Goal: Task Accomplishment & Management: Use online tool/utility

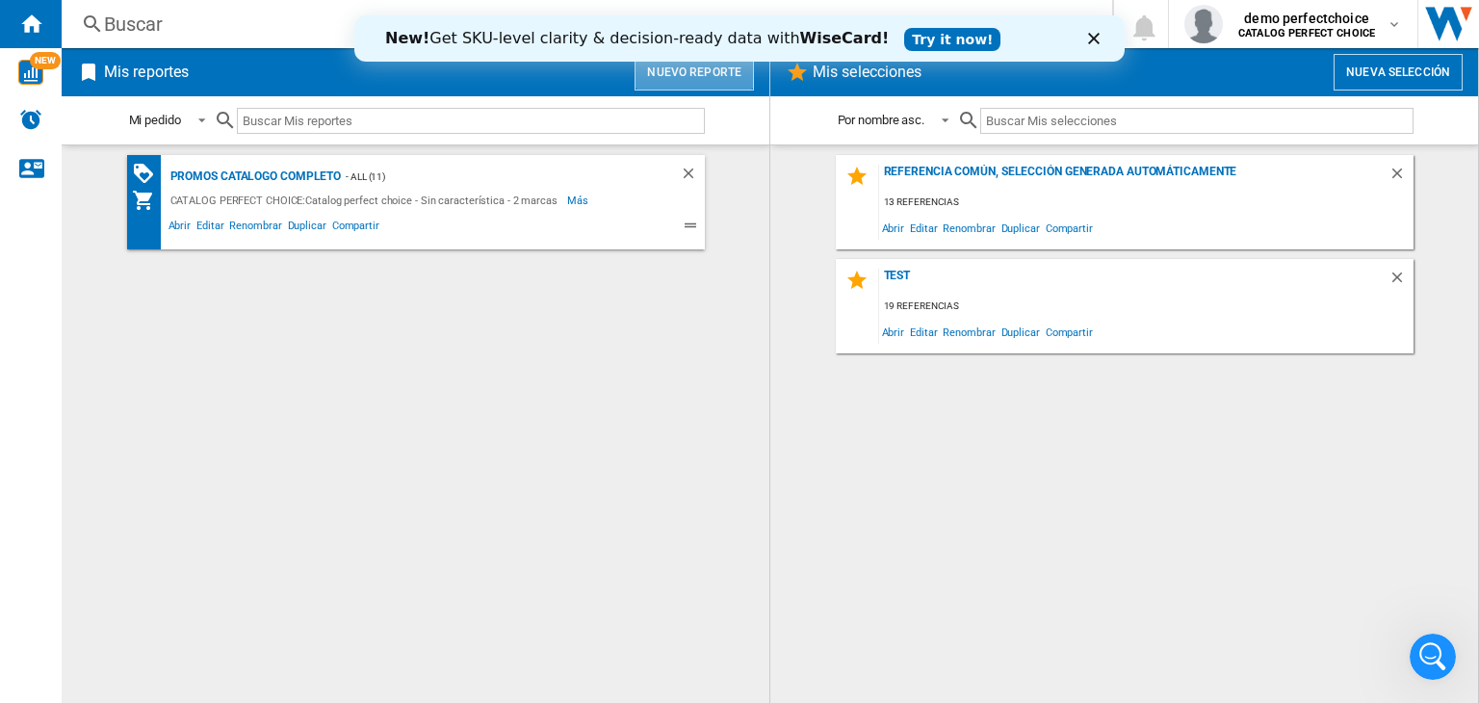
click at [723, 78] on button "Nuevo reporte" at bounding box center [694, 72] width 119 height 37
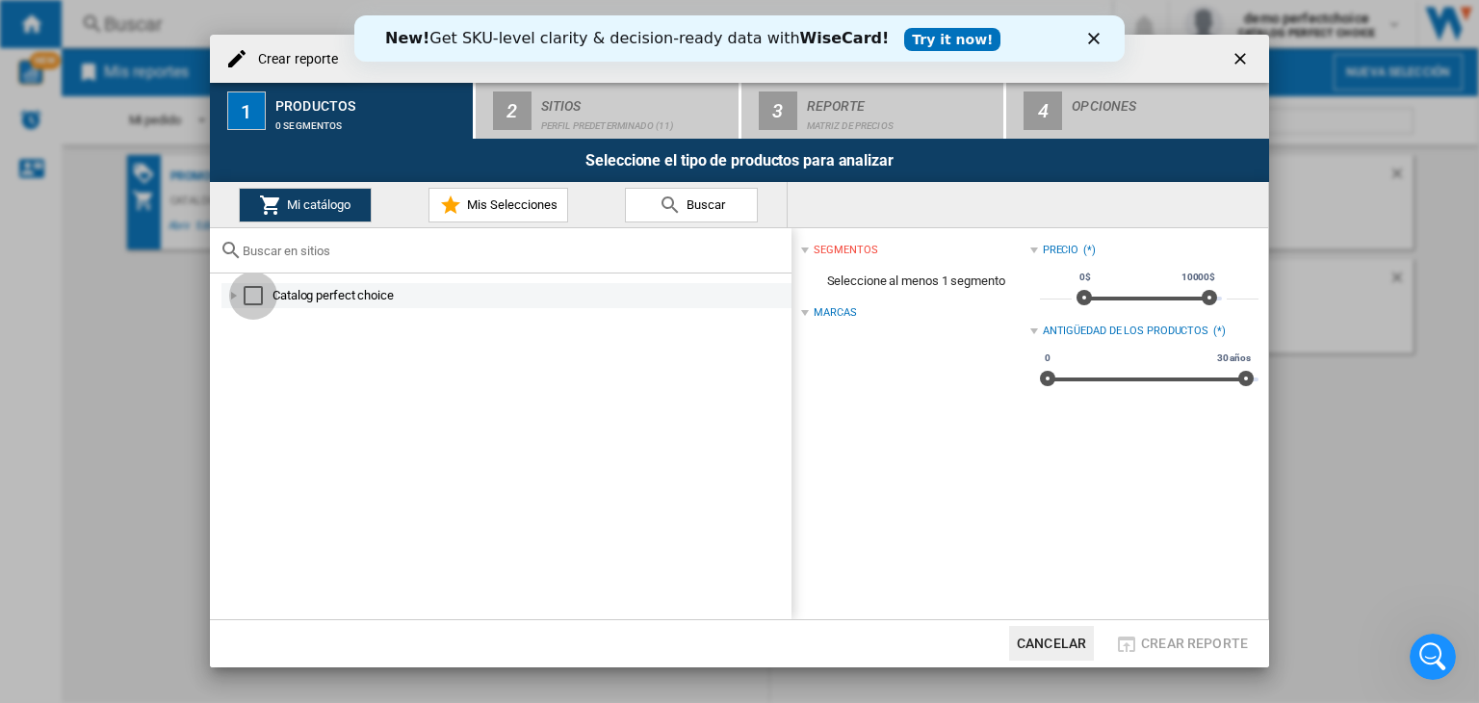
click at [257, 294] on div "Select" at bounding box center [253, 295] width 19 height 19
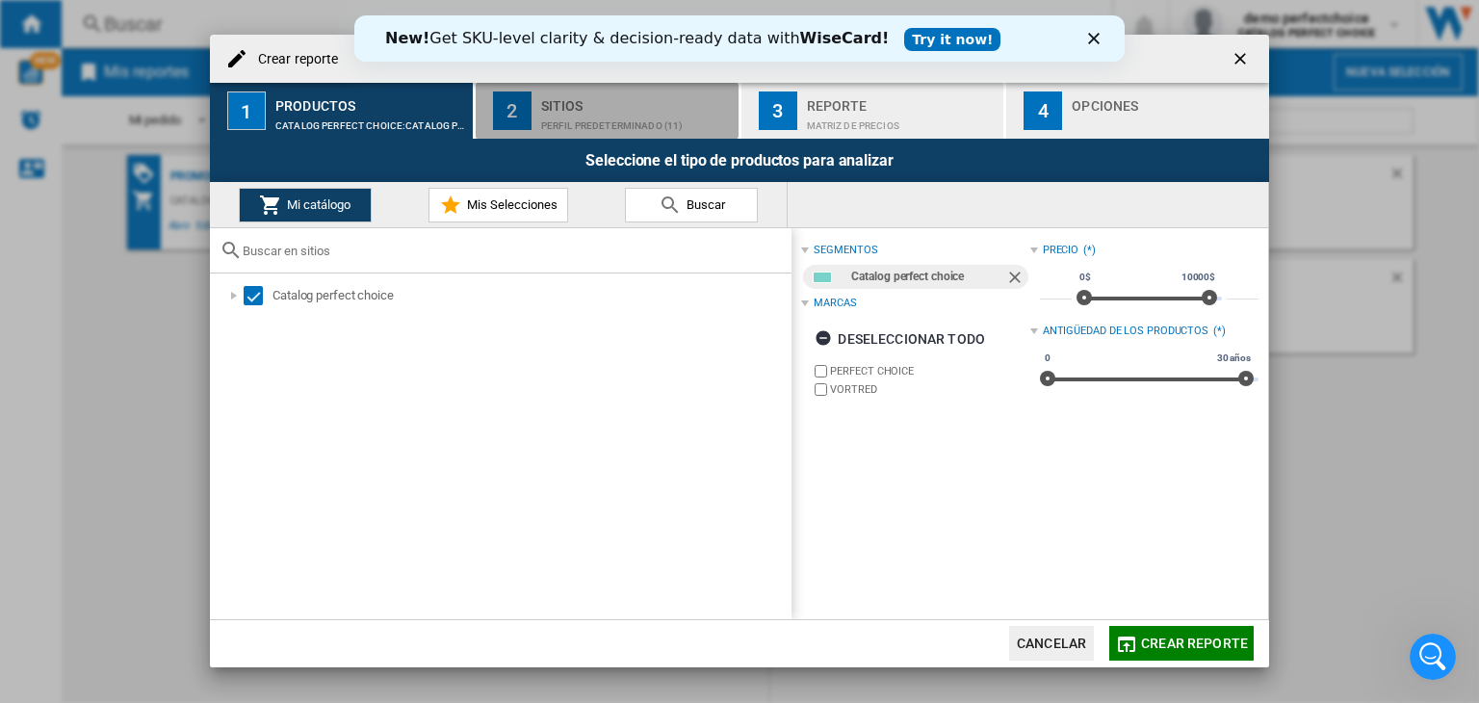
click at [571, 103] on div "Sitios" at bounding box center [636, 101] width 190 height 20
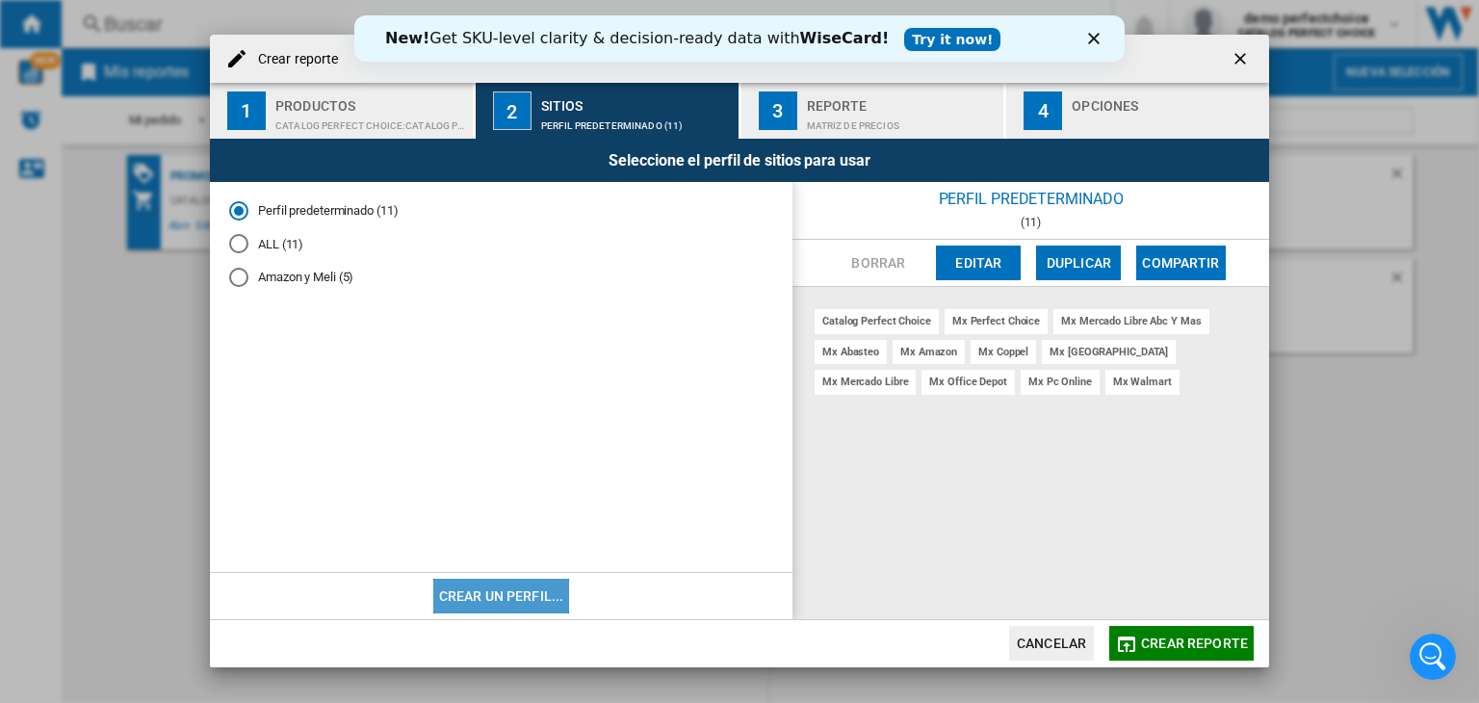
click at [512, 596] on button "Crear un perfil..." at bounding box center [501, 596] width 137 height 35
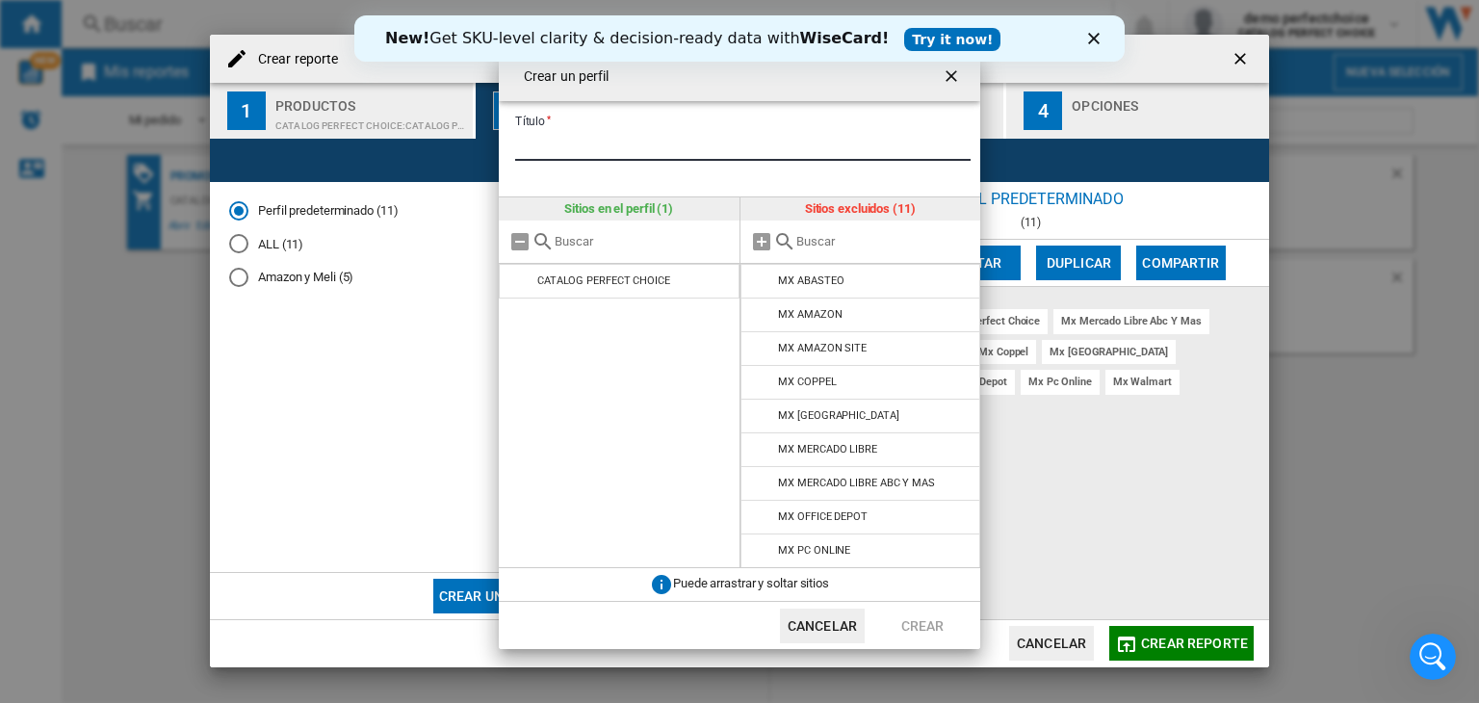
click at [609, 146] on input "Título" at bounding box center [743, 146] width 456 height 29
type input "*"
type input "**********"
click at [767, 347] on md-icon at bounding box center [762, 348] width 23 height 23
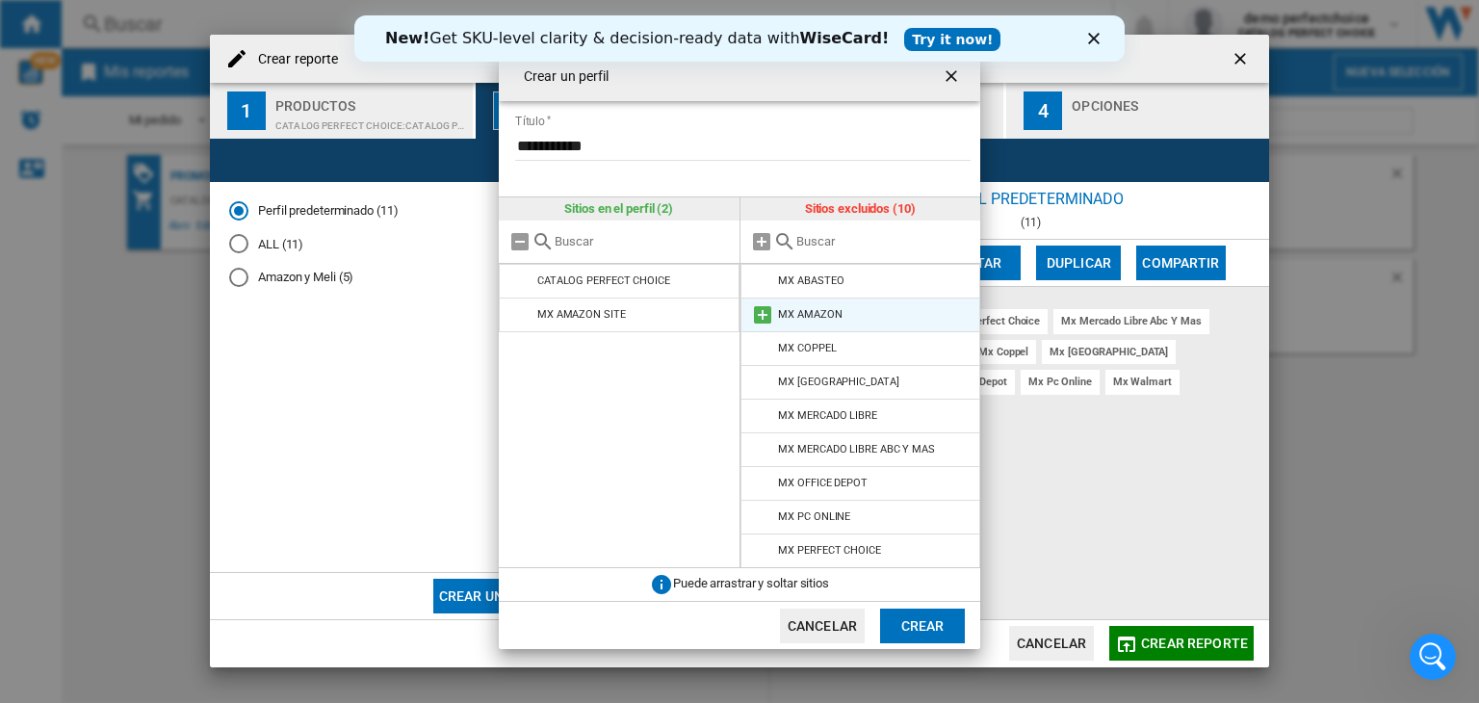
click at [757, 321] on md-icon at bounding box center [762, 314] width 23 height 23
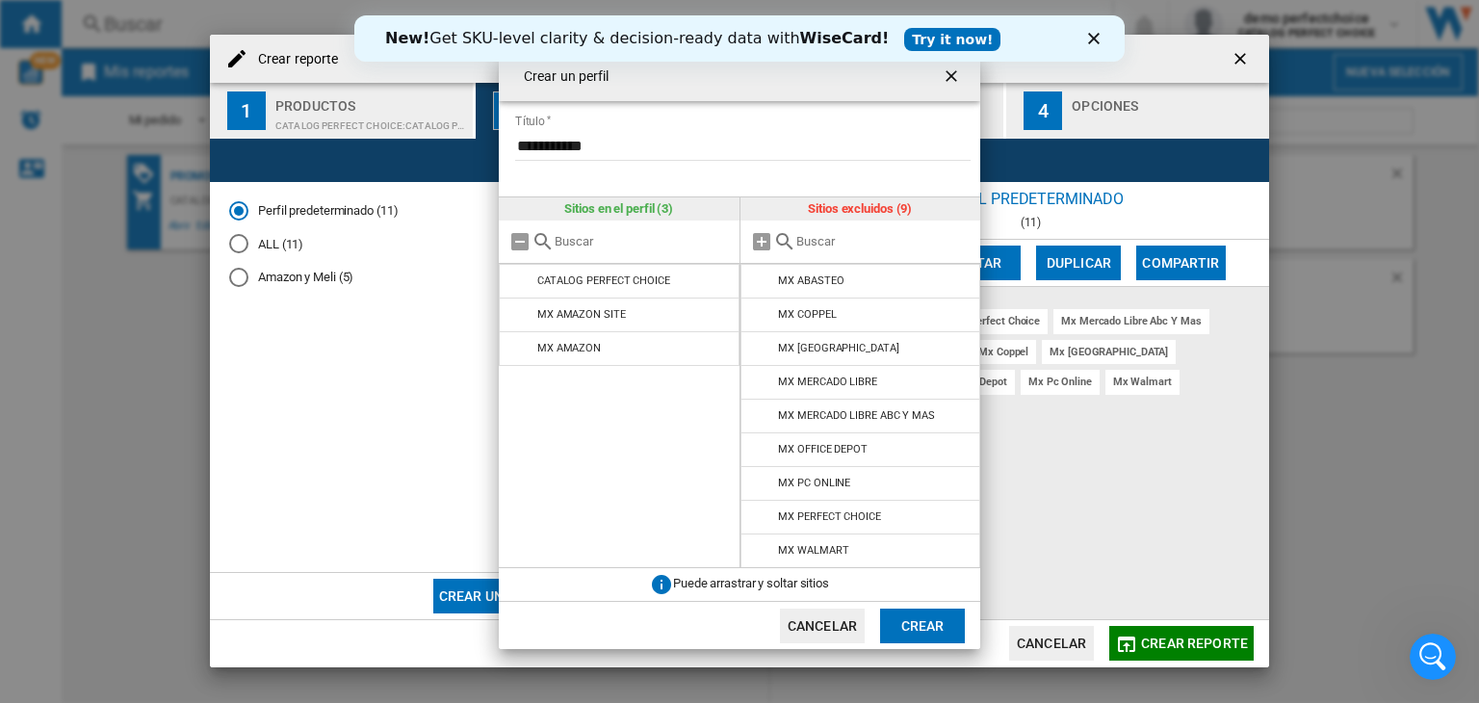
click at [924, 623] on button "Crear" at bounding box center [922, 626] width 85 height 35
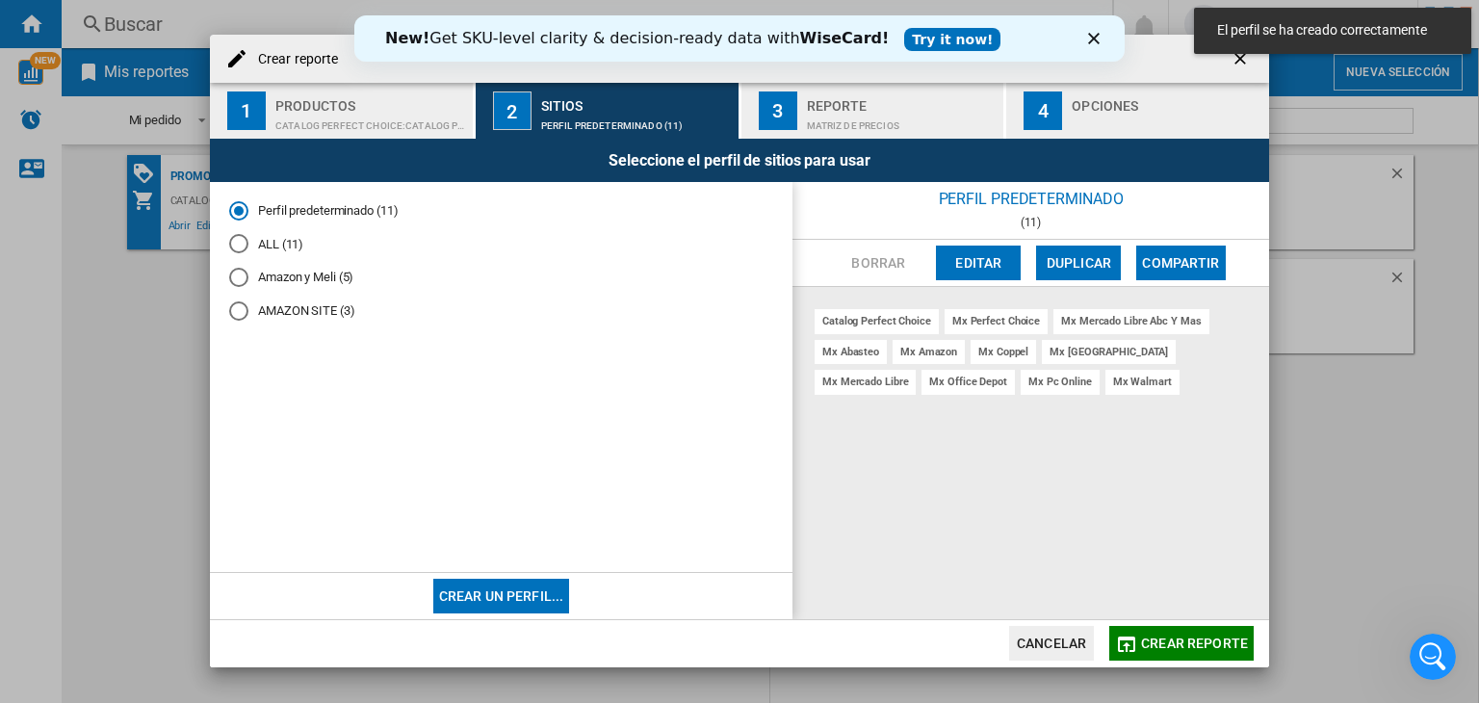
click at [263, 296] on md-radio-group "Perfil predeterminado (11) ALL (11) Amazon y Meli (5) AMAZON SITE (3)" at bounding box center [501, 268] width 544 height 134
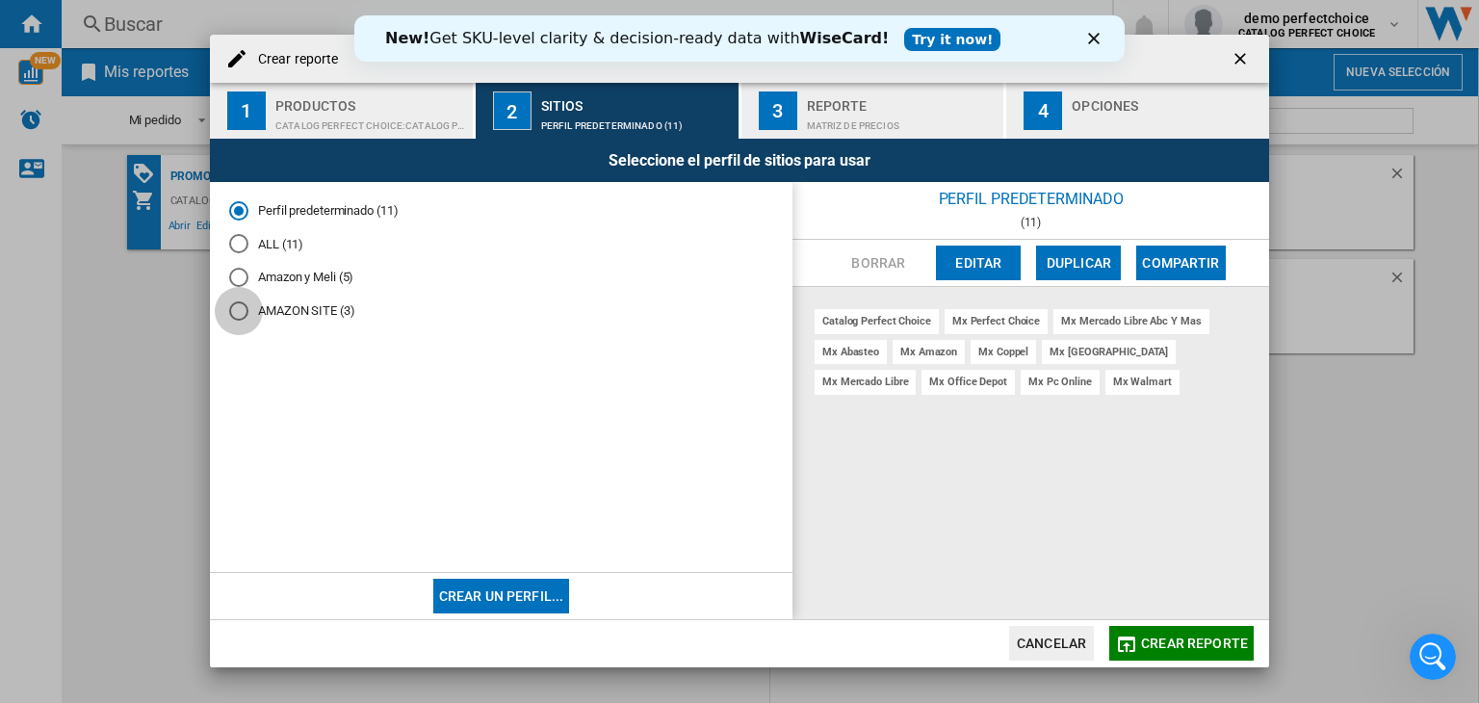
click at [246, 309] on div "AMAZON SITE (3)" at bounding box center [238, 310] width 19 height 19
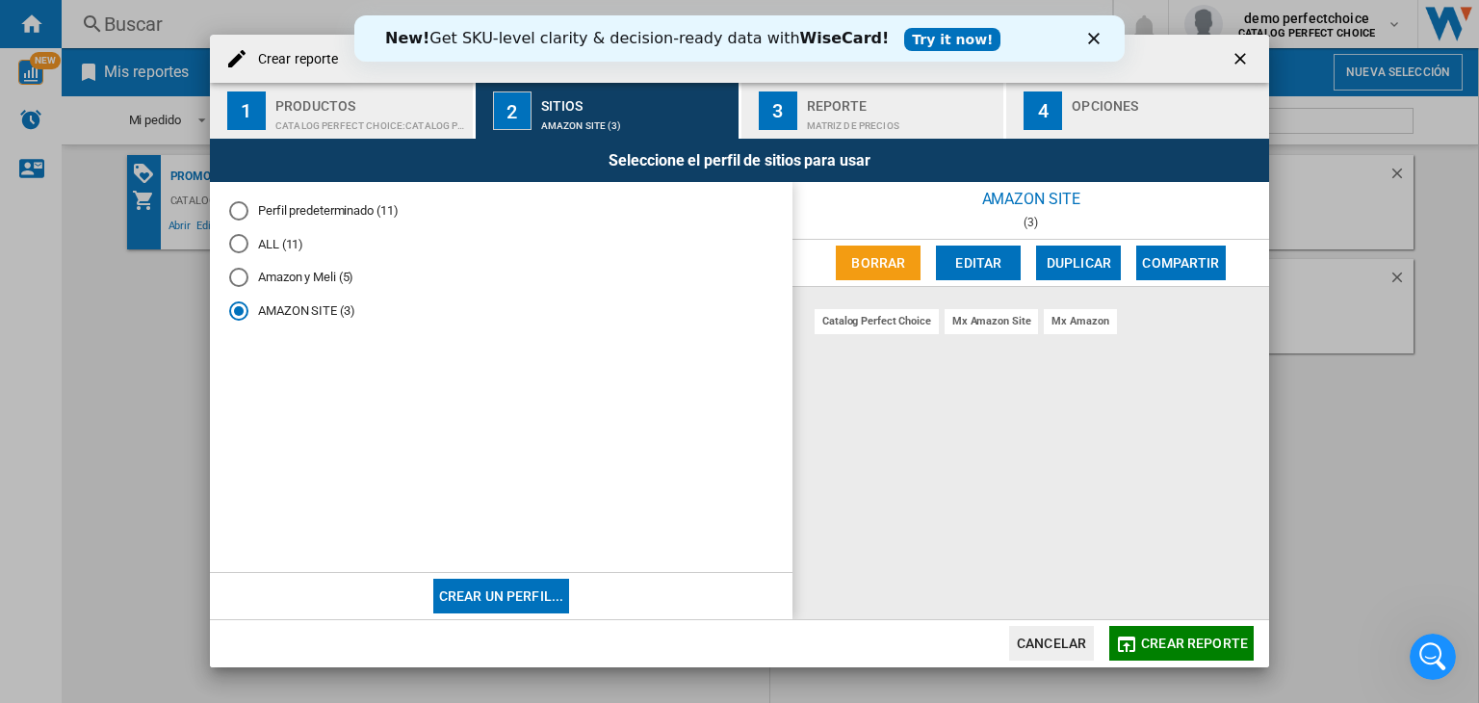
click at [1194, 643] on span "Crear reporte" at bounding box center [1194, 643] width 107 height 15
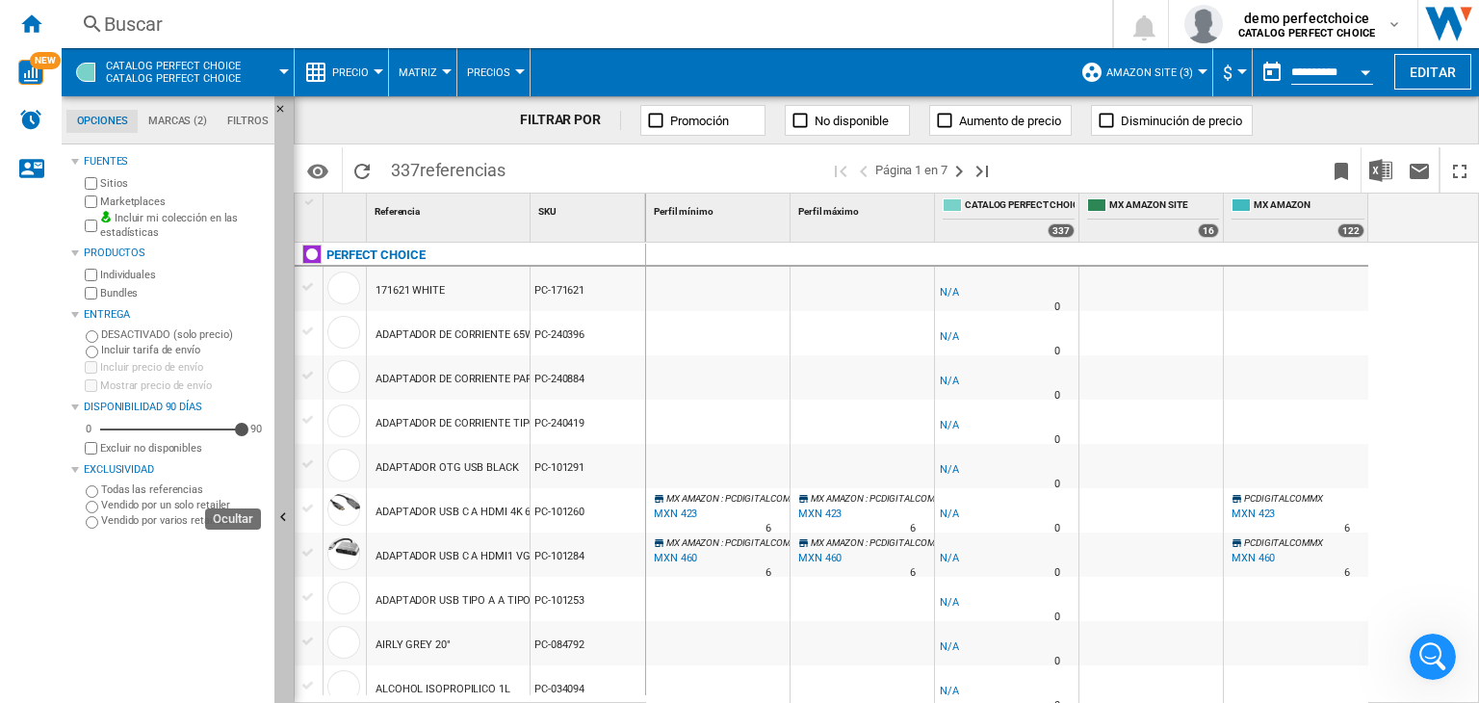
click at [285, 486] on button "Ocultar" at bounding box center [283, 518] width 19 height 845
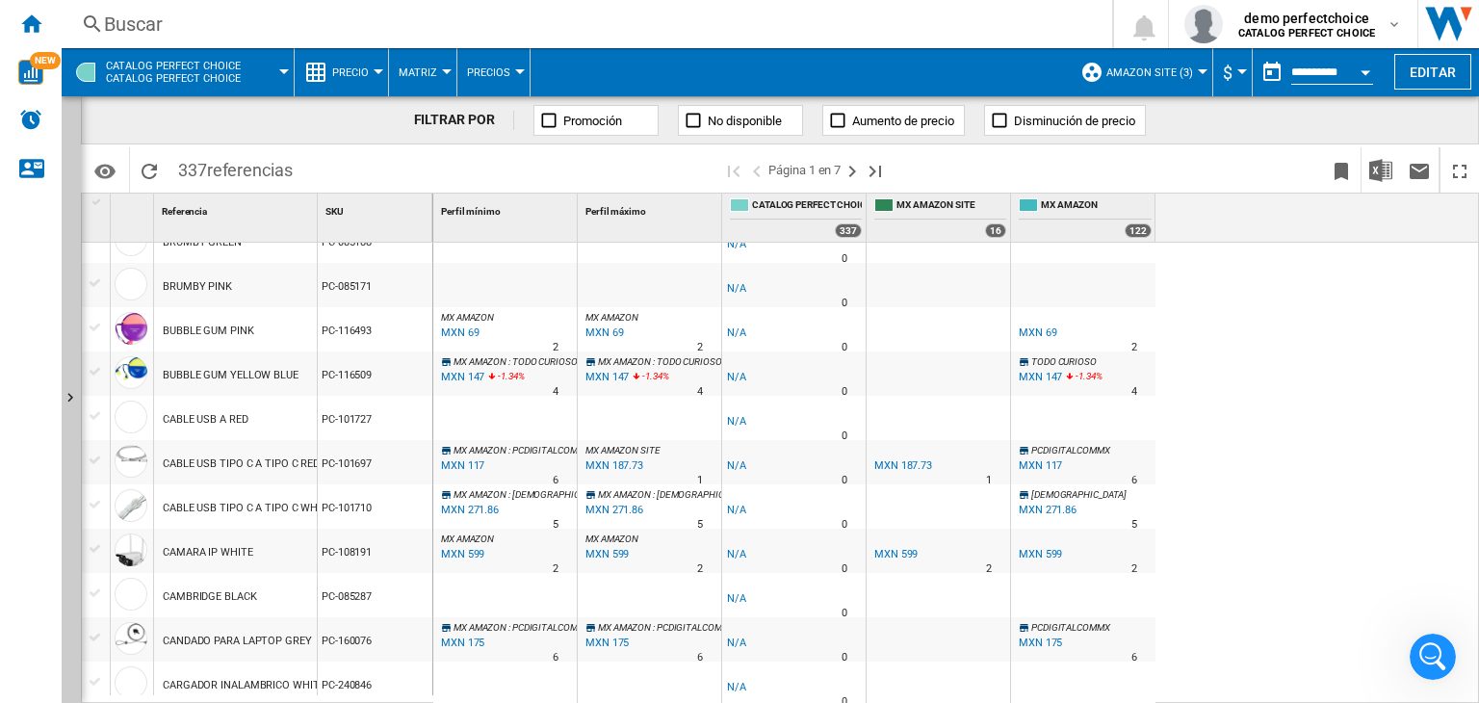
scroll to position [1777, 0]
drag, startPoint x: 320, startPoint y: 217, endPoint x: 492, endPoint y: 250, distance: 175.7
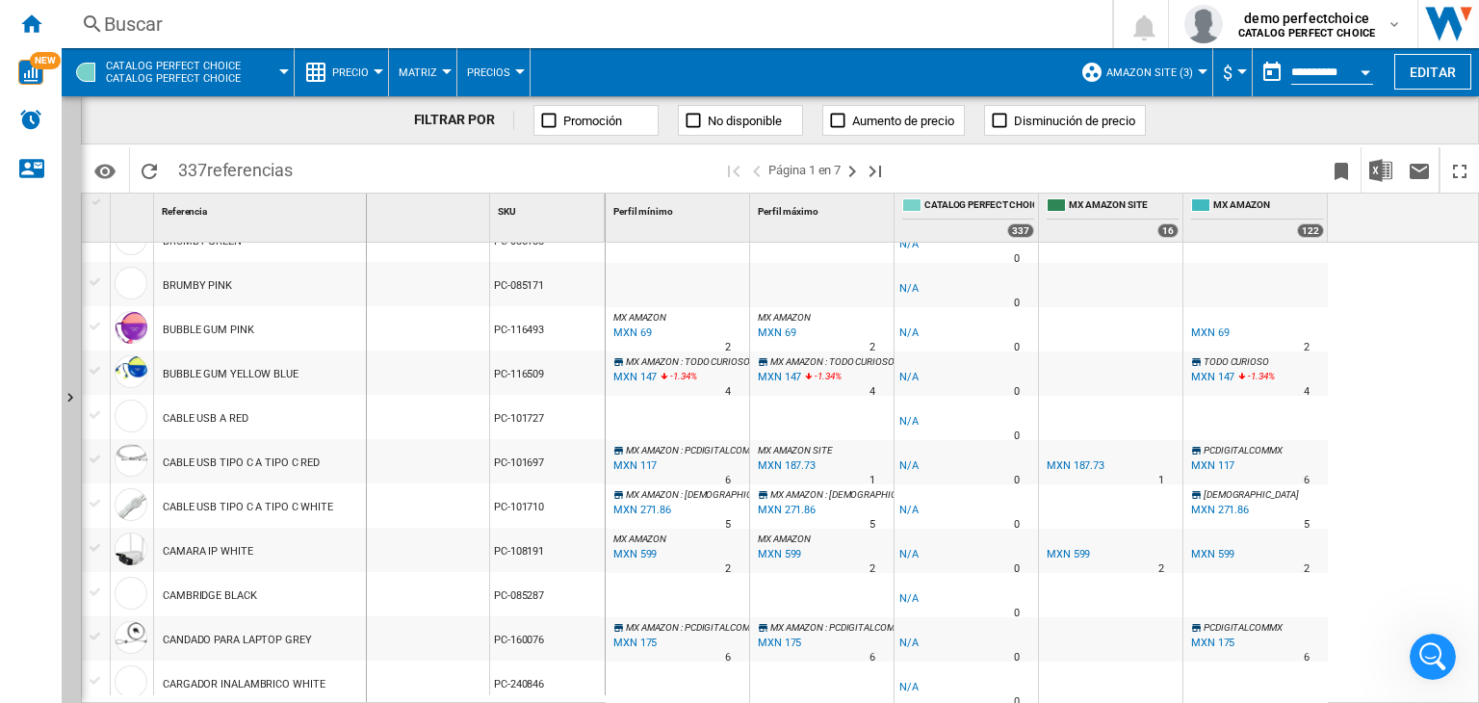
drag, startPoint x: 492, startPoint y: 225, endPoint x: 365, endPoint y: 225, distance: 127.1
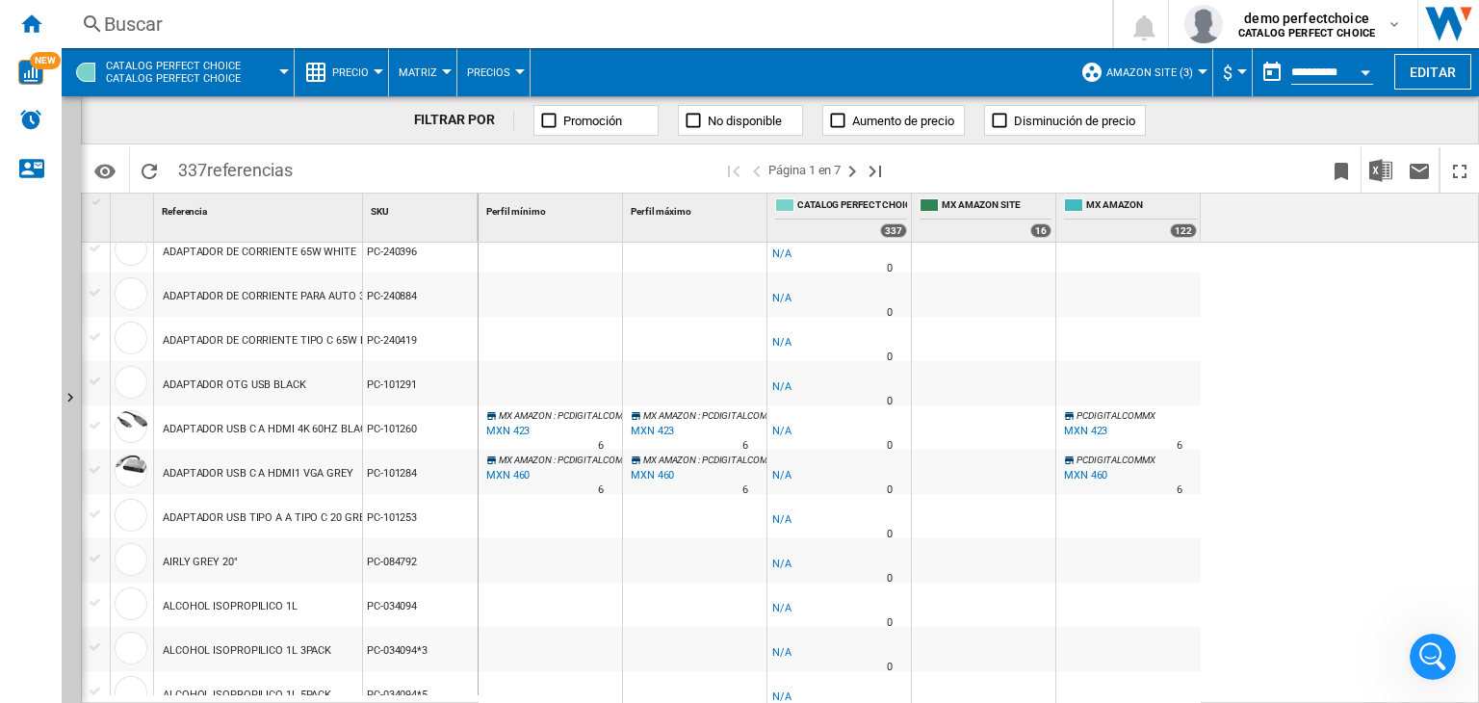
scroll to position [0, 0]
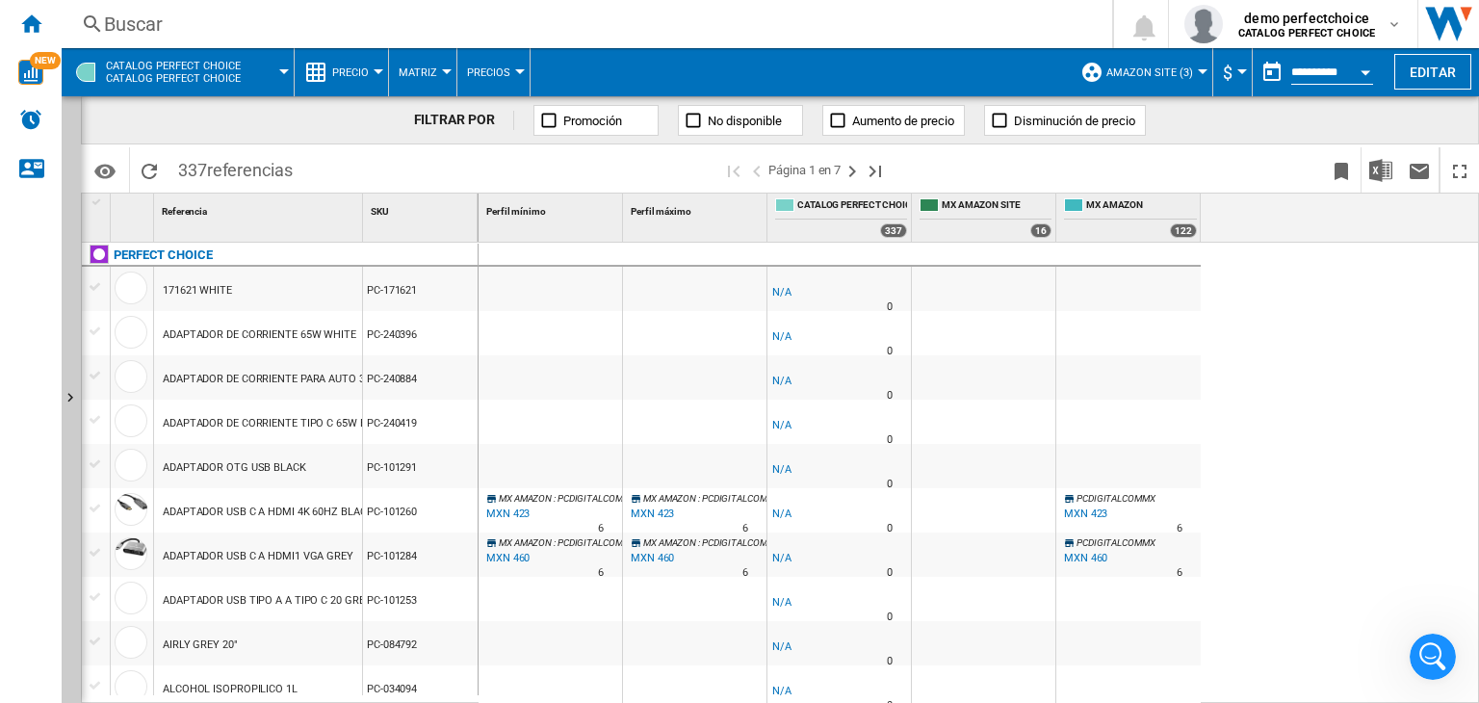
click at [346, 83] on button "Precio" at bounding box center [355, 72] width 46 height 48
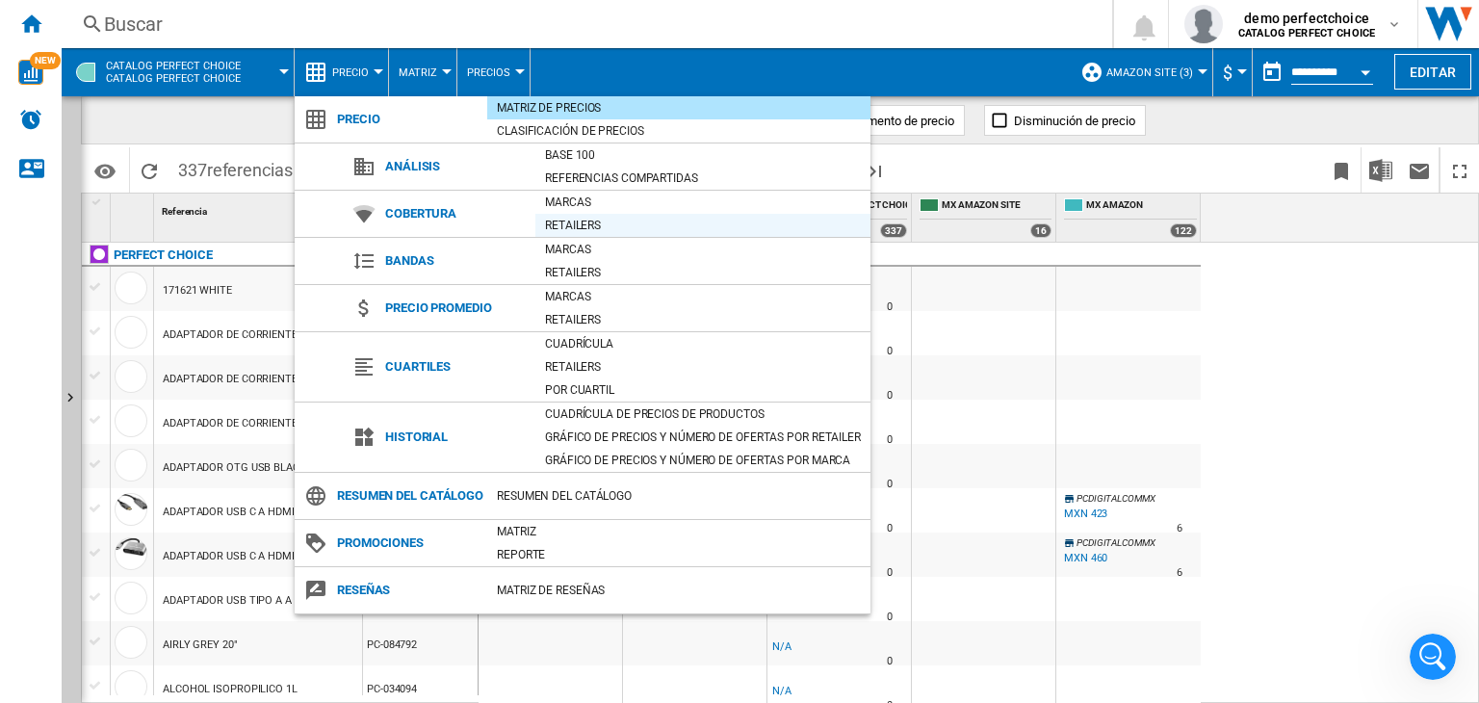
click at [601, 229] on div "Retailers" at bounding box center [702, 225] width 335 height 19
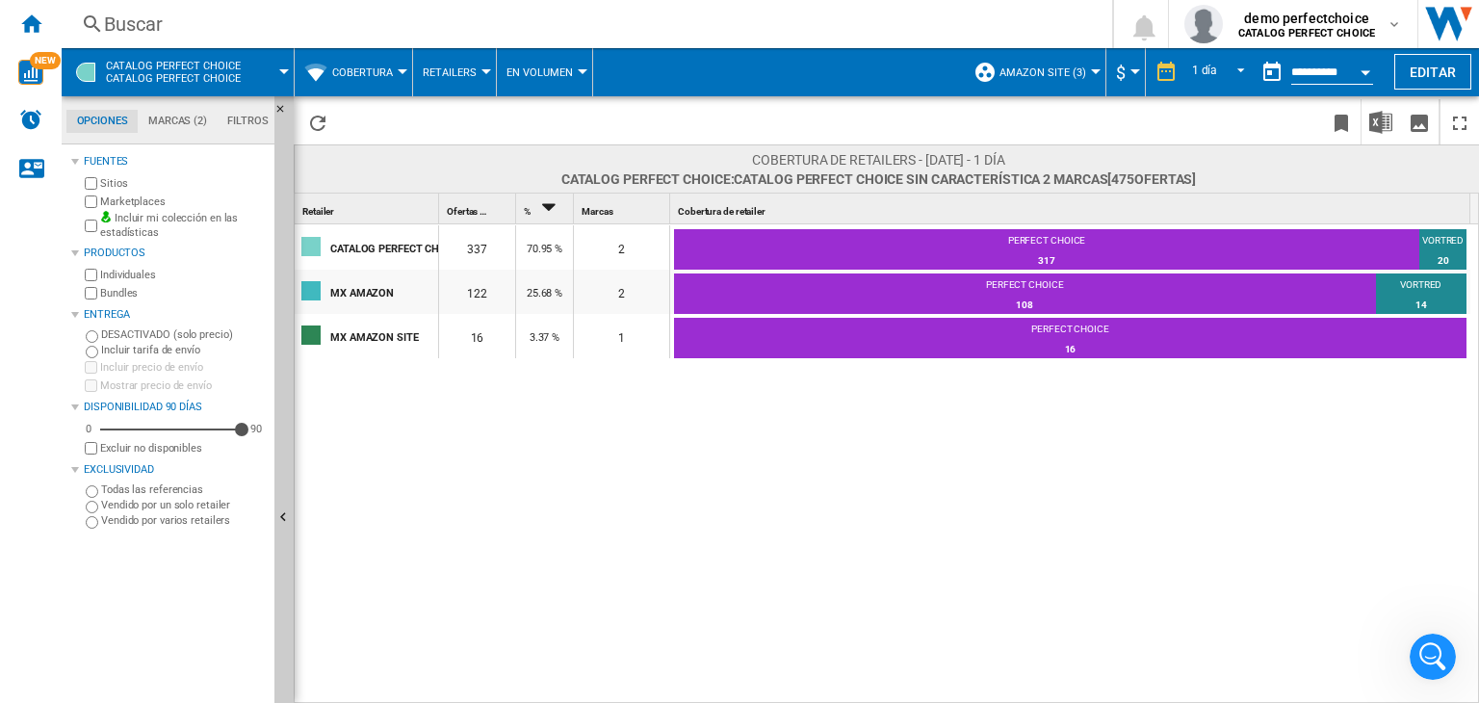
click at [297, 576] on div "CATALOG PERFECT CHOICE 337 70.95 % 2 PERFECT CHOICE 317 94.07% VORTRED 20 5.93%…" at bounding box center [888, 464] width 1186 height 481
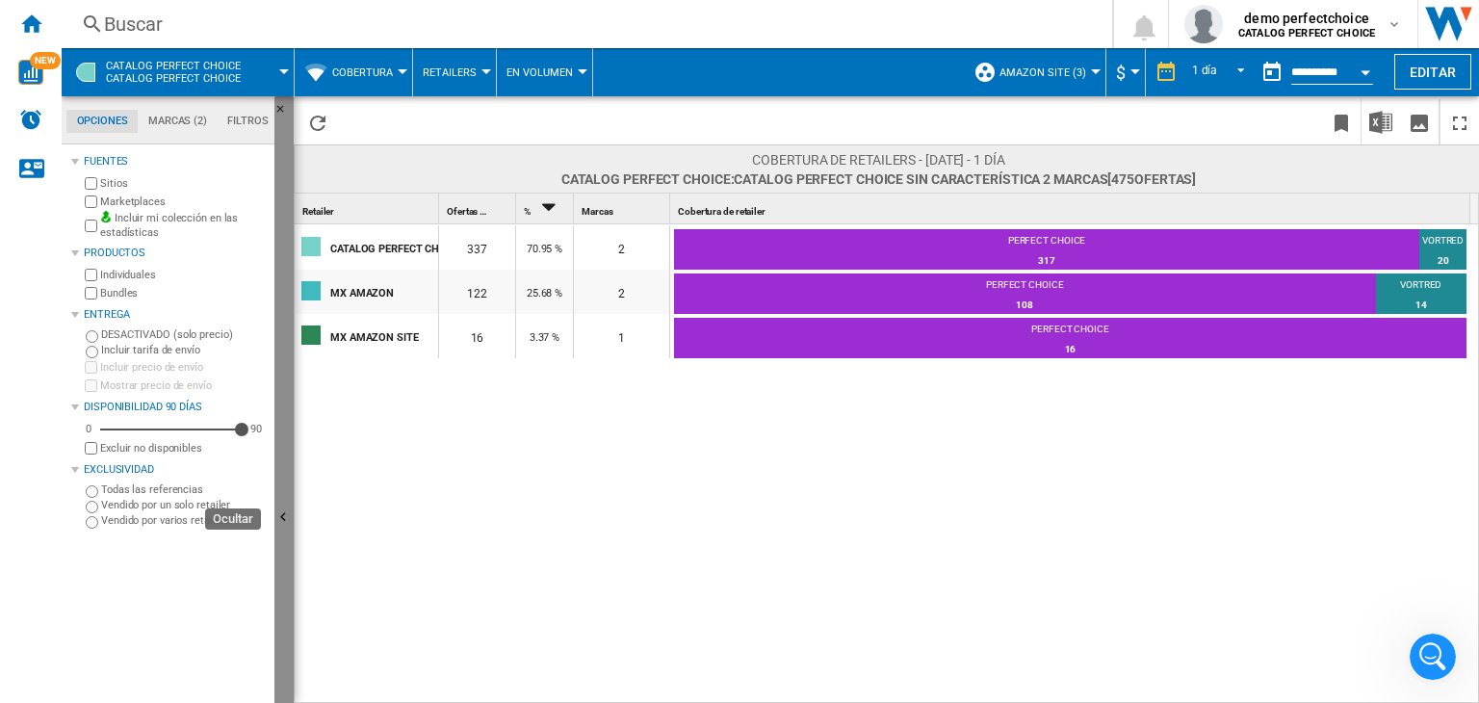
click at [293, 576] on button "Ocultar" at bounding box center [283, 518] width 19 height 845
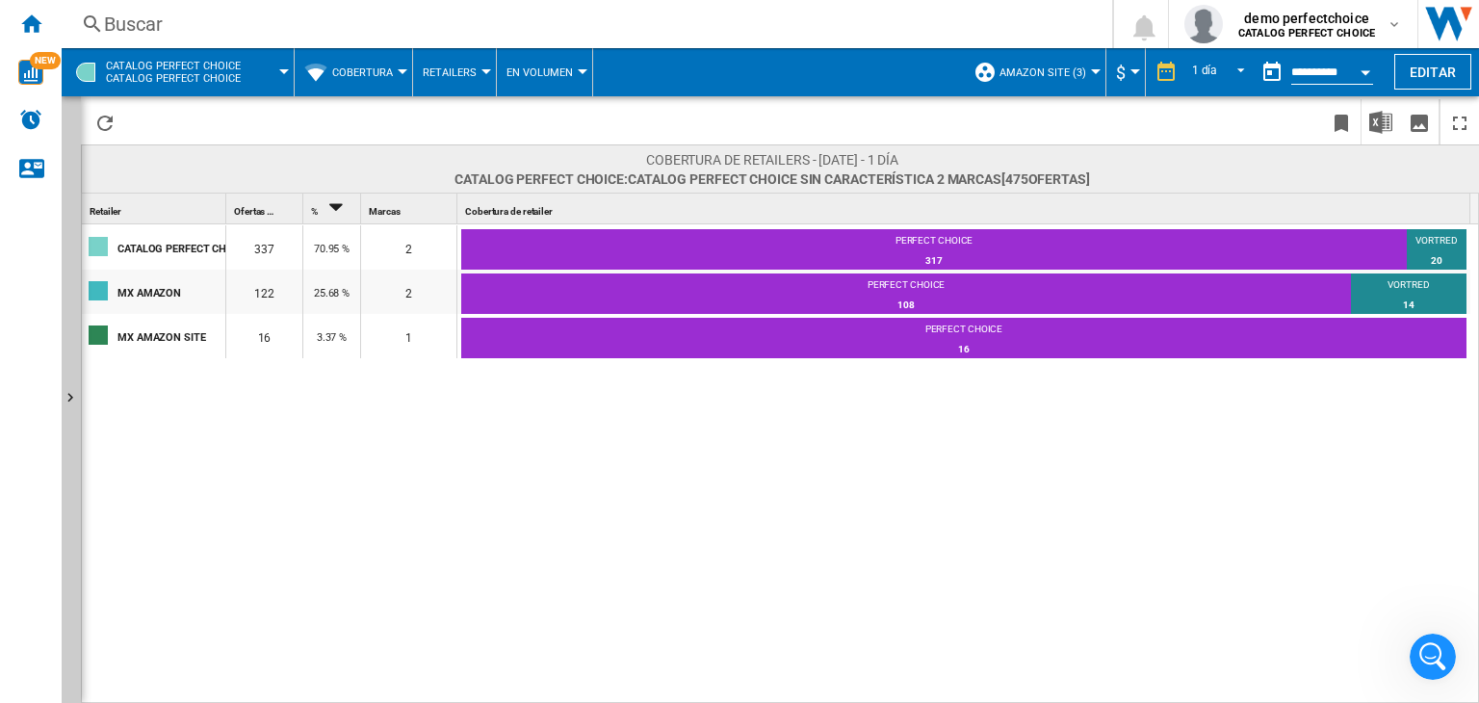
click at [1250, 386] on div "CATALOG PERFECT CHOICE 337 70.95 % 2 PERFECT CHOICE 317 94.07% VORTRED 20 5.93%…" at bounding box center [781, 464] width 1398 height 481
